Goal: Information Seeking & Learning: Learn about a topic

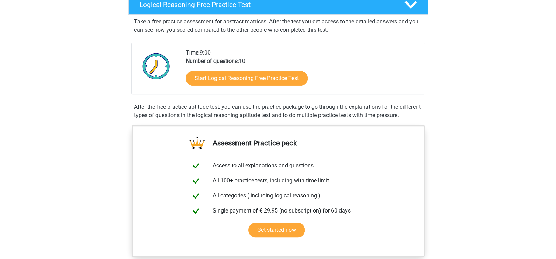
scroll to position [120, 0]
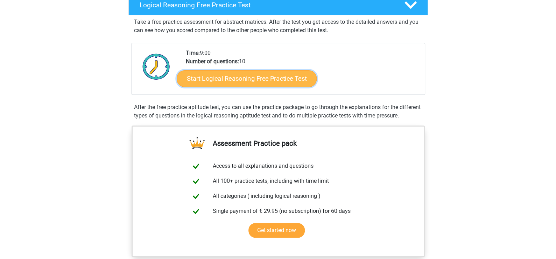
click at [230, 75] on link "Start Logical Reasoning Free Practice Test" at bounding box center [247, 78] width 140 height 17
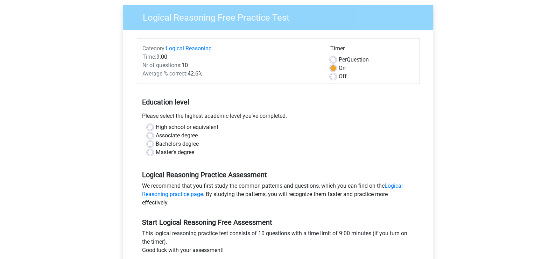
scroll to position [92, 0]
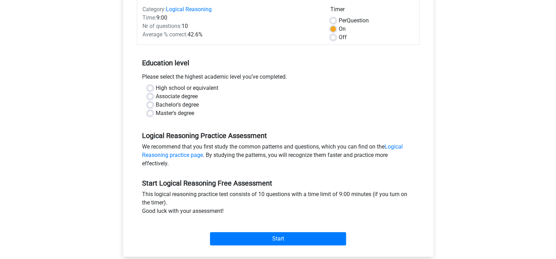
click at [156, 102] on label "Bachelor's degree" at bounding box center [177, 105] width 43 height 8
click at [150, 102] on input "Bachelor's degree" at bounding box center [150, 104] width 6 height 7
radio input "true"
click at [156, 111] on label "Master's degree" at bounding box center [175, 113] width 38 height 8
click at [150, 111] on input "Master's degree" at bounding box center [150, 112] width 6 height 7
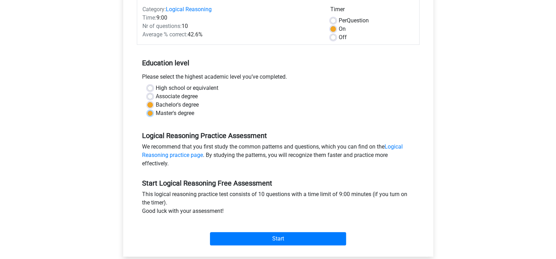
radio input "true"
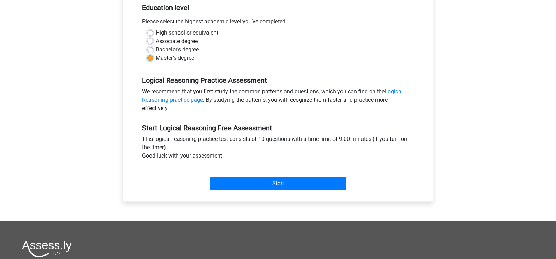
scroll to position [147, 0]
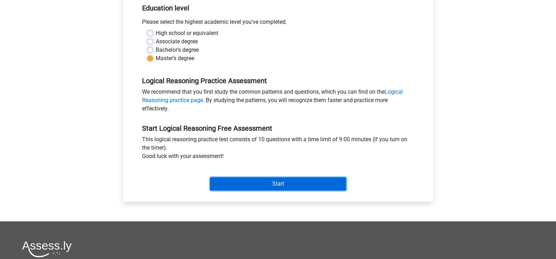
drag, startPoint x: 258, startPoint y: 181, endPoint x: 262, endPoint y: 97, distance: 84.0
click at [263, 95] on form "Category: Logical Reasoning Time: 9:00 Nr of questions: 10 Average % correct: 4…" at bounding box center [278, 68] width 283 height 249
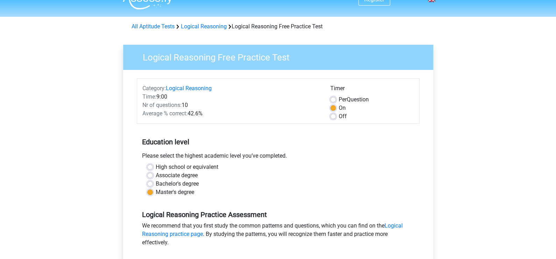
scroll to position [0, 0]
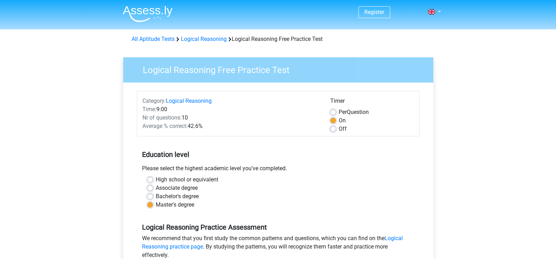
click at [339, 130] on label "Off" at bounding box center [343, 129] width 8 height 8
click at [333, 130] on input "Off" at bounding box center [333, 128] width 6 height 7
radio input "true"
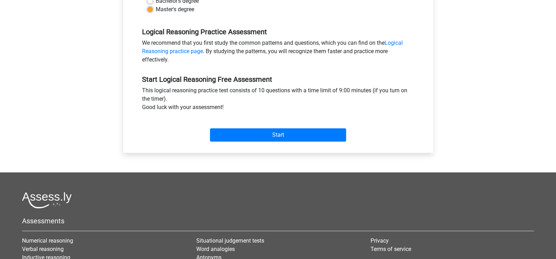
scroll to position [196, 0]
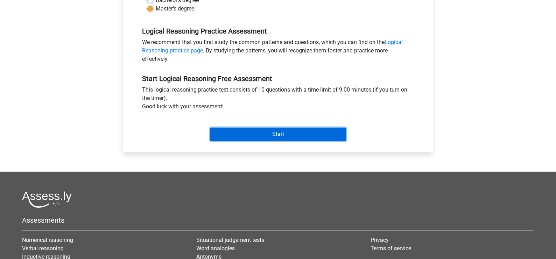
click at [301, 132] on input "Start" at bounding box center [278, 134] width 136 height 13
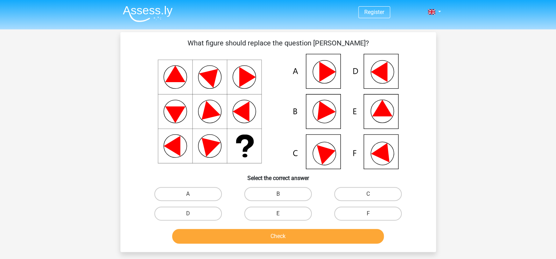
scroll to position [12, 0]
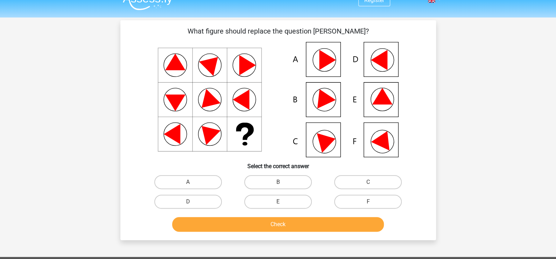
click at [376, 108] on icon at bounding box center [278, 99] width 282 height 115
click at [288, 200] on label "E" at bounding box center [278, 202] width 68 height 14
click at [282, 202] on input "E" at bounding box center [280, 204] width 5 height 5
radio input "true"
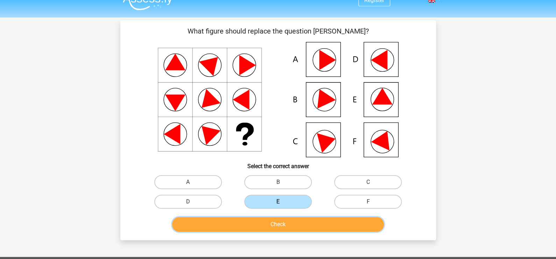
click at [292, 229] on button "Check" at bounding box center [278, 224] width 212 height 15
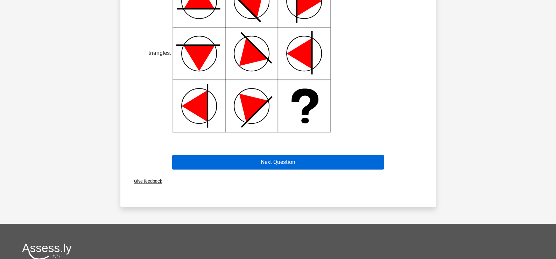
scroll to position [303, 0]
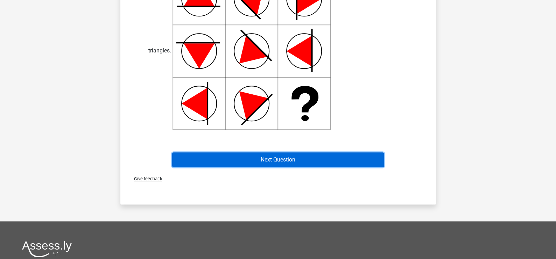
click at [249, 158] on button "Next Question" at bounding box center [278, 160] width 212 height 15
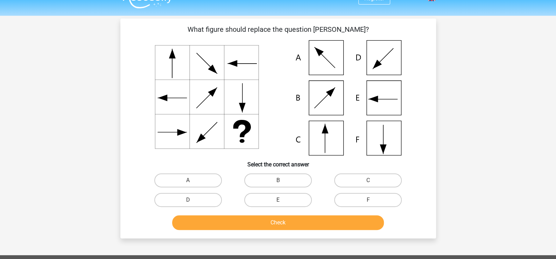
scroll to position [14, 0]
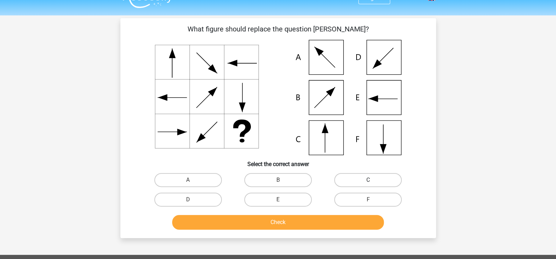
click at [385, 182] on label "C" at bounding box center [368, 180] width 68 height 14
click at [373, 182] on input "C" at bounding box center [370, 182] width 5 height 5
radio input "true"
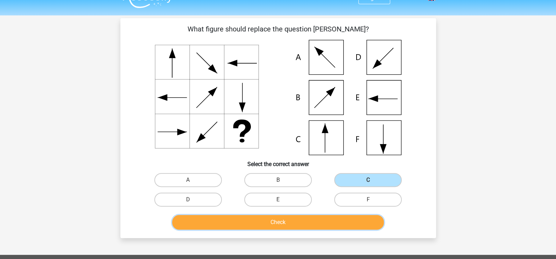
click at [299, 225] on button "Check" at bounding box center [278, 222] width 212 height 15
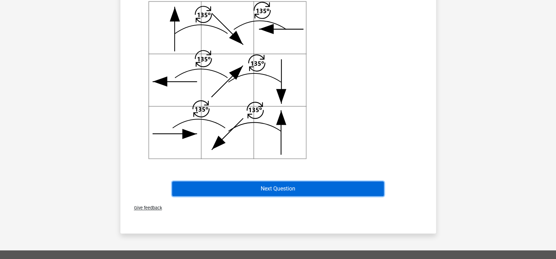
click at [296, 192] on button "Next Question" at bounding box center [278, 189] width 212 height 15
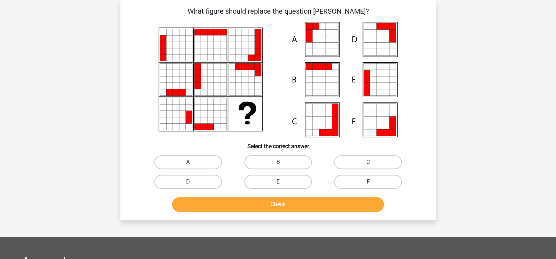
scroll to position [0, 0]
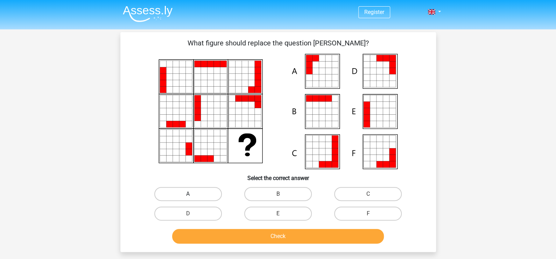
click at [194, 198] on label "A" at bounding box center [188, 194] width 68 height 14
click at [192, 198] on input "A" at bounding box center [190, 196] width 5 height 5
radio input "true"
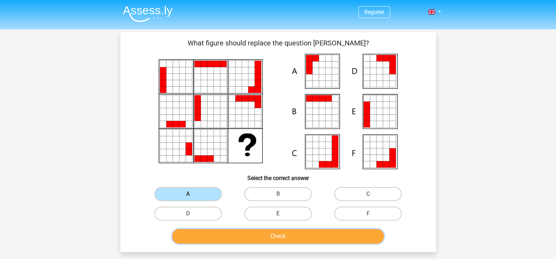
click at [259, 237] on button "Check" at bounding box center [278, 236] width 212 height 15
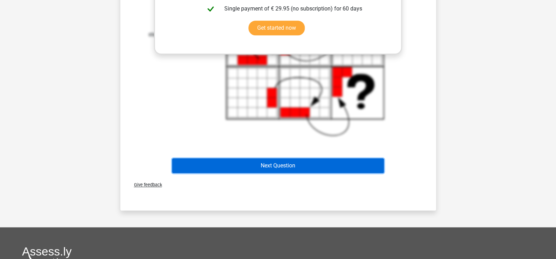
click at [281, 162] on button "Next Question" at bounding box center [278, 165] width 212 height 15
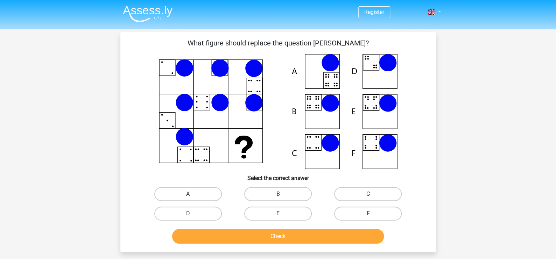
click at [358, 192] on label "C" at bounding box center [368, 194] width 68 height 14
click at [368, 194] on input "C" at bounding box center [370, 196] width 5 height 5
radio input "true"
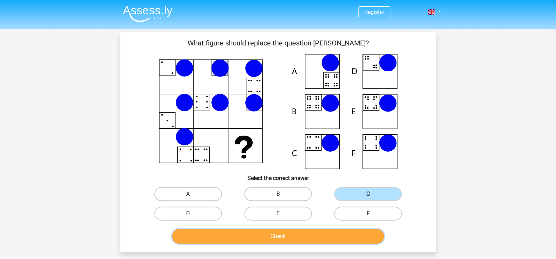
click at [277, 242] on button "Check" at bounding box center [278, 236] width 212 height 15
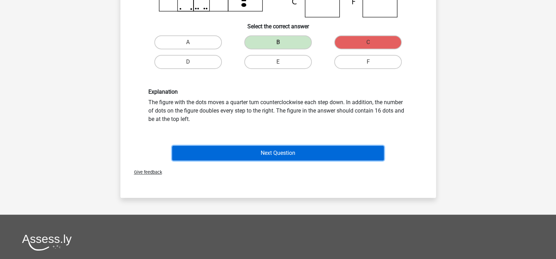
click at [282, 153] on button "Next Question" at bounding box center [278, 153] width 212 height 15
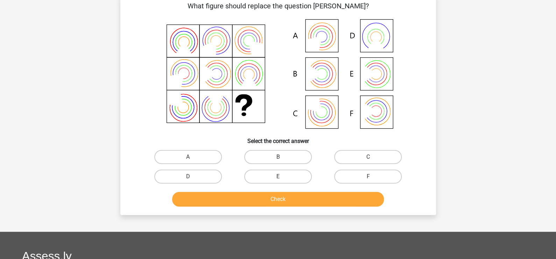
scroll to position [32, 0]
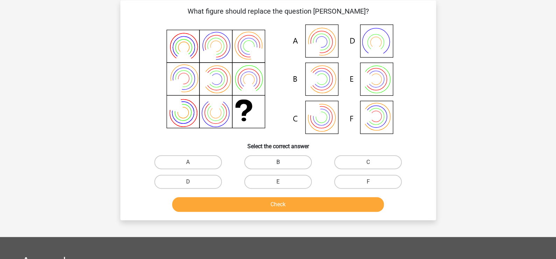
click at [264, 160] on label "B" at bounding box center [278, 162] width 68 height 14
click at [278, 162] on input "B" at bounding box center [280, 164] width 5 height 5
radio input "true"
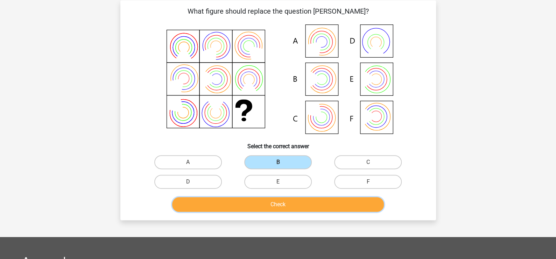
click at [261, 204] on button "Check" at bounding box center [278, 204] width 212 height 15
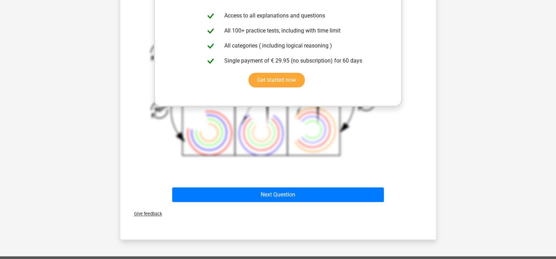
scroll to position [283, 0]
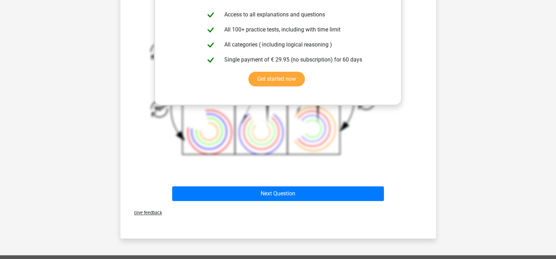
click at [295, 183] on div "Next Question" at bounding box center [278, 192] width 293 height 23
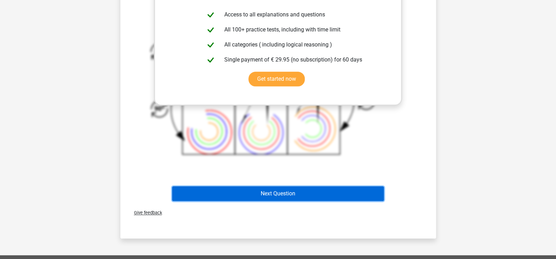
click at [293, 189] on button "Next Question" at bounding box center [278, 193] width 212 height 15
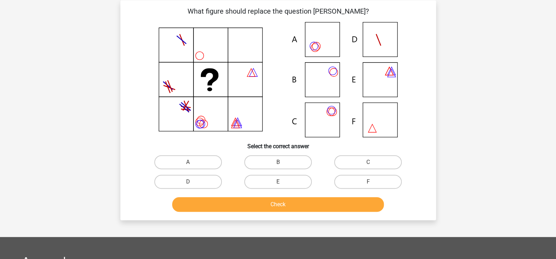
scroll to position [0, 0]
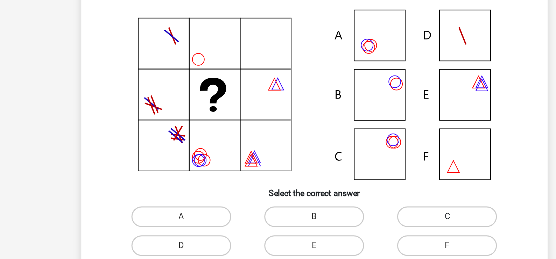
click at [363, 196] on label "C" at bounding box center [368, 194] width 68 height 14
click at [368, 196] on input "C" at bounding box center [370, 196] width 5 height 5
radio input "true"
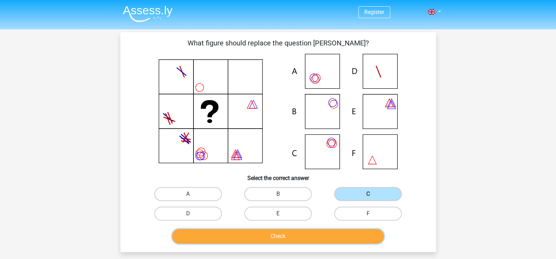
click at [329, 238] on button "Check" at bounding box center [278, 236] width 212 height 15
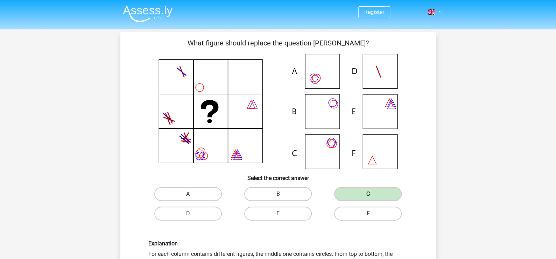
scroll to position [104, 0]
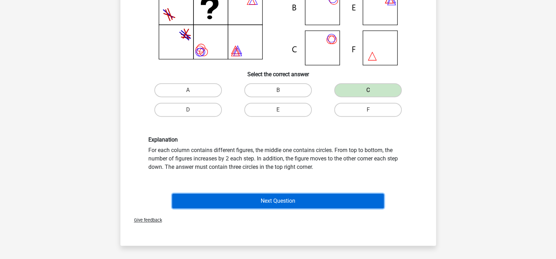
click at [329, 203] on button "Next Question" at bounding box center [278, 201] width 212 height 15
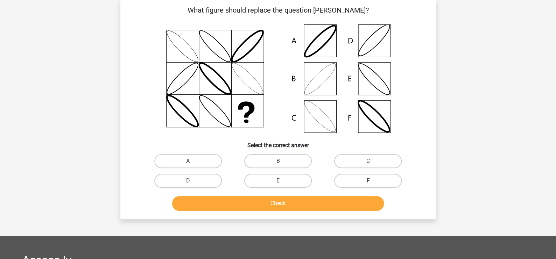
scroll to position [32, 0]
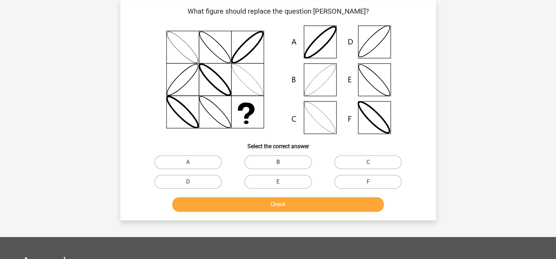
click at [275, 164] on label "B" at bounding box center [278, 162] width 68 height 14
click at [278, 164] on input "B" at bounding box center [280, 164] width 5 height 5
radio input "true"
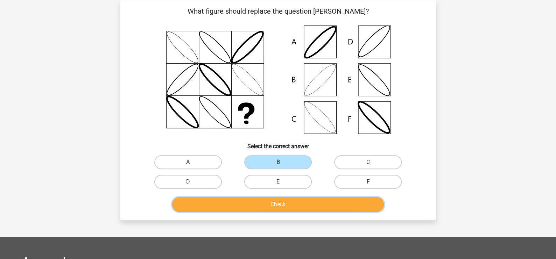
click at [276, 210] on button "Check" at bounding box center [278, 204] width 212 height 15
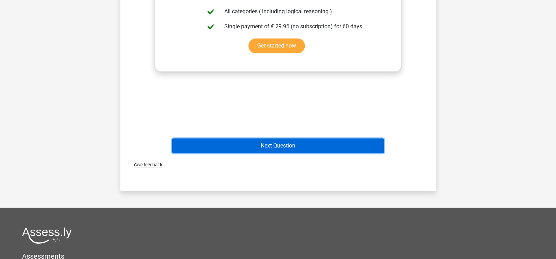
click at [285, 148] on button "Next Question" at bounding box center [278, 146] width 212 height 15
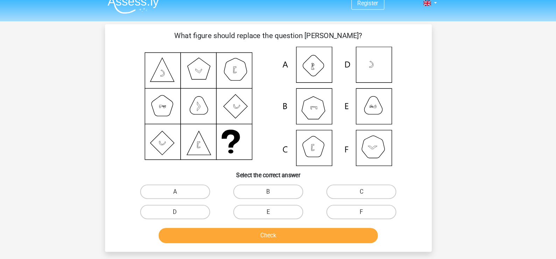
scroll to position [0, 0]
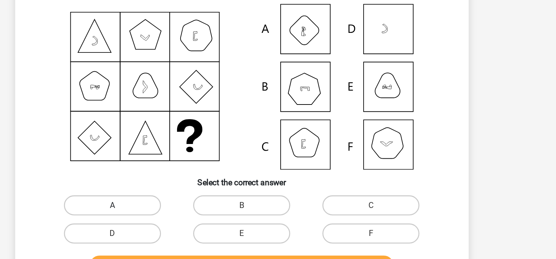
click at [207, 188] on label "A" at bounding box center [188, 194] width 68 height 14
click at [192, 194] on input "A" at bounding box center [190, 196] width 5 height 5
radio input "true"
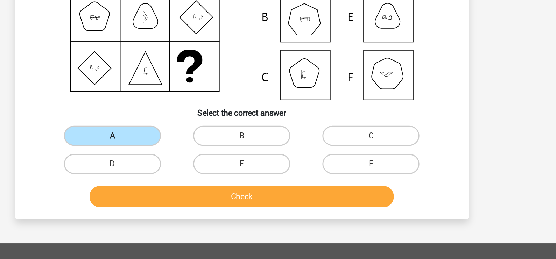
scroll to position [23, 0]
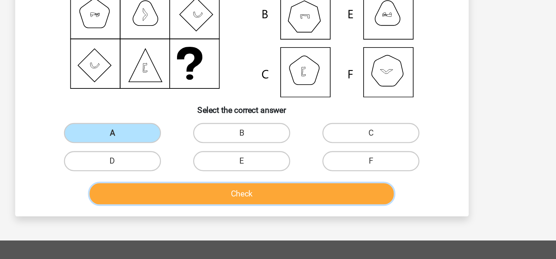
click at [234, 211] on button "Check" at bounding box center [278, 213] width 212 height 15
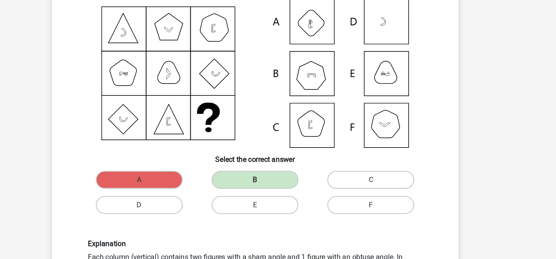
scroll to position [48, 0]
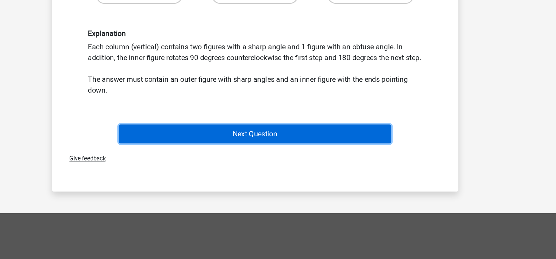
click at [304, 168] on button "Next Question" at bounding box center [278, 161] width 212 height 15
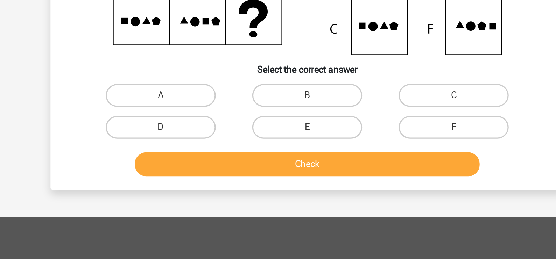
scroll to position [46, 0]
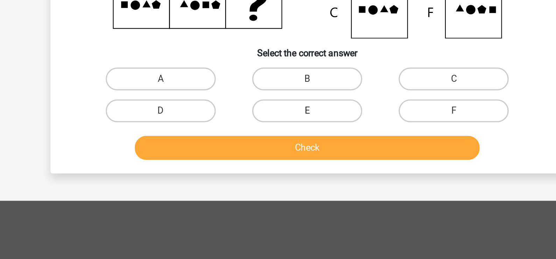
click at [280, 172] on div "E" at bounding box center [278, 168] width 84 height 14
click at [282, 170] on label "E" at bounding box center [278, 168] width 68 height 14
click at [282, 170] on input "E" at bounding box center [280, 170] width 5 height 5
radio input "true"
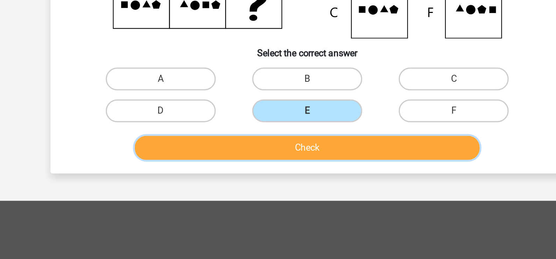
click at [281, 183] on button "Check" at bounding box center [278, 190] width 212 height 15
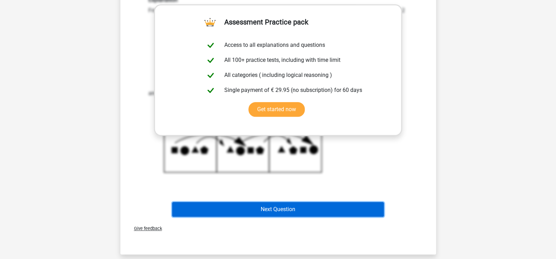
click at [301, 210] on button "Next Question" at bounding box center [278, 209] width 212 height 15
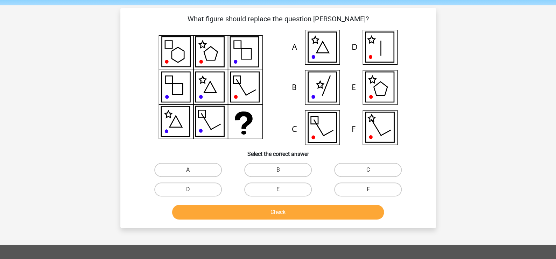
scroll to position [0, 0]
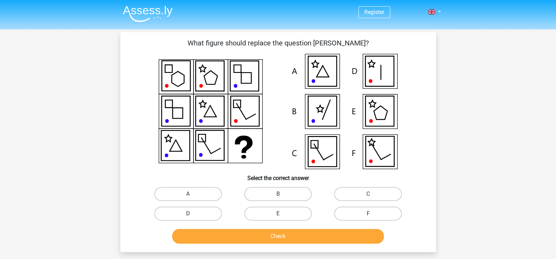
click at [204, 214] on label "D" at bounding box center [188, 214] width 68 height 14
click at [192, 214] on input "D" at bounding box center [190, 216] width 5 height 5
radio input "true"
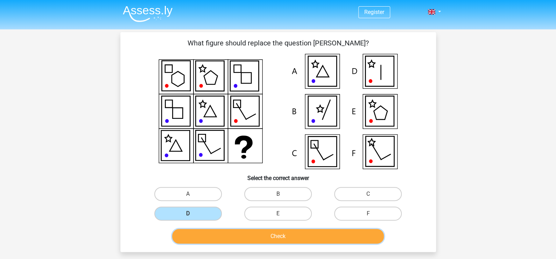
click at [259, 239] on button "Check" at bounding box center [278, 236] width 212 height 15
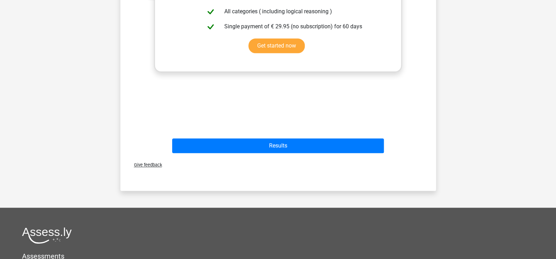
scroll to position [324, 0]
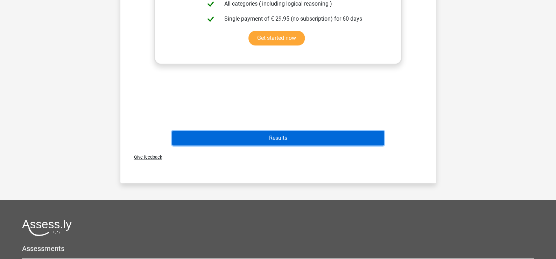
click at [262, 142] on button "Results" at bounding box center [278, 138] width 212 height 15
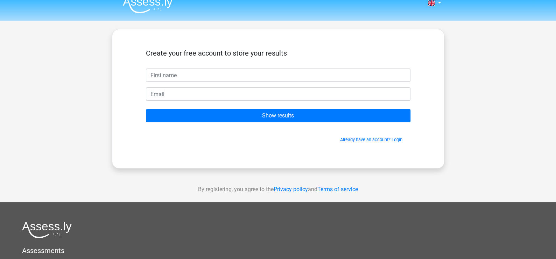
scroll to position [8, 0]
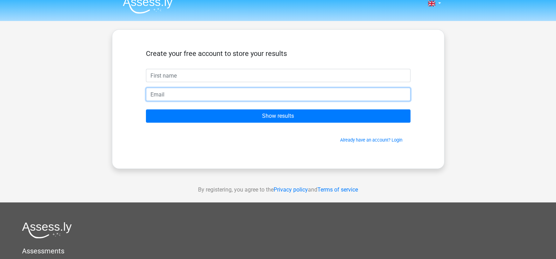
click at [235, 93] on input "email" at bounding box center [278, 94] width 264 height 13
